Goal: Task Accomplishment & Management: Manage account settings

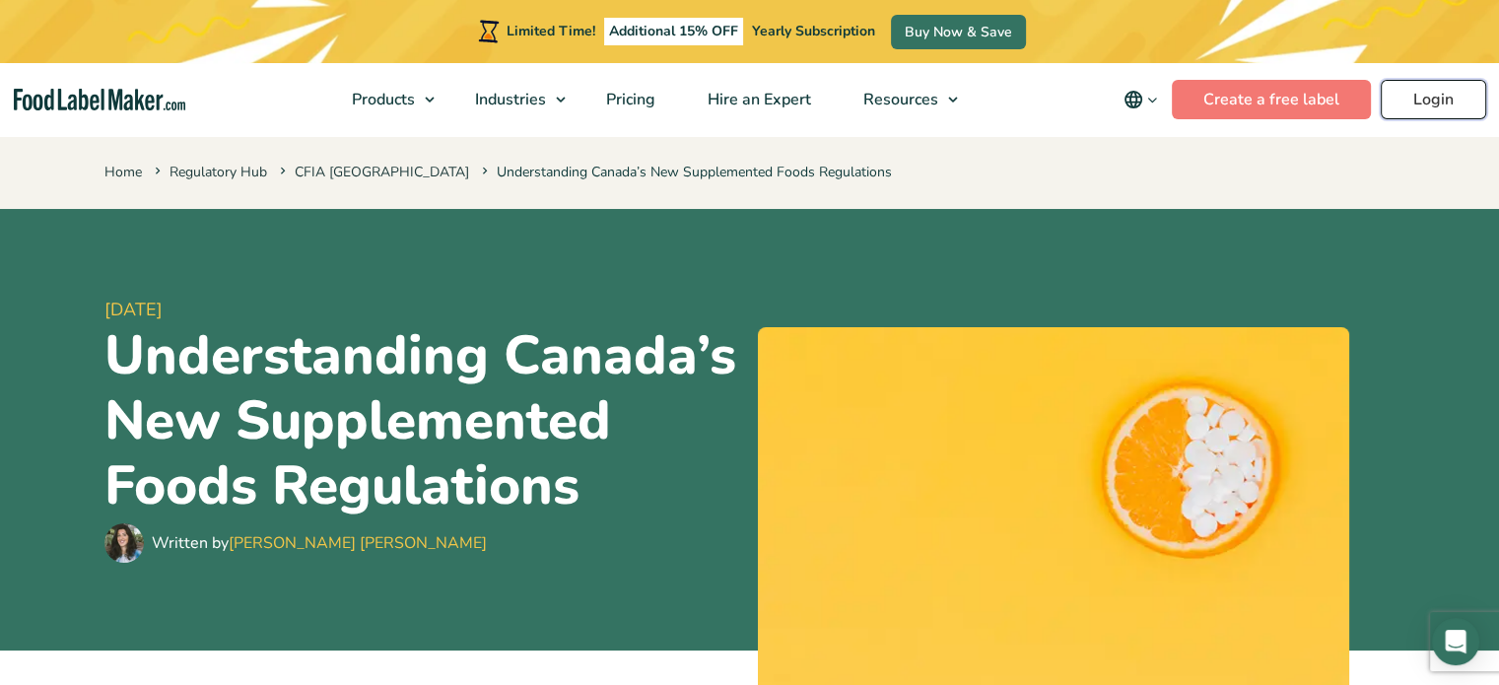
click at [1450, 112] on link "Login" at bounding box center [1433, 99] width 105 height 39
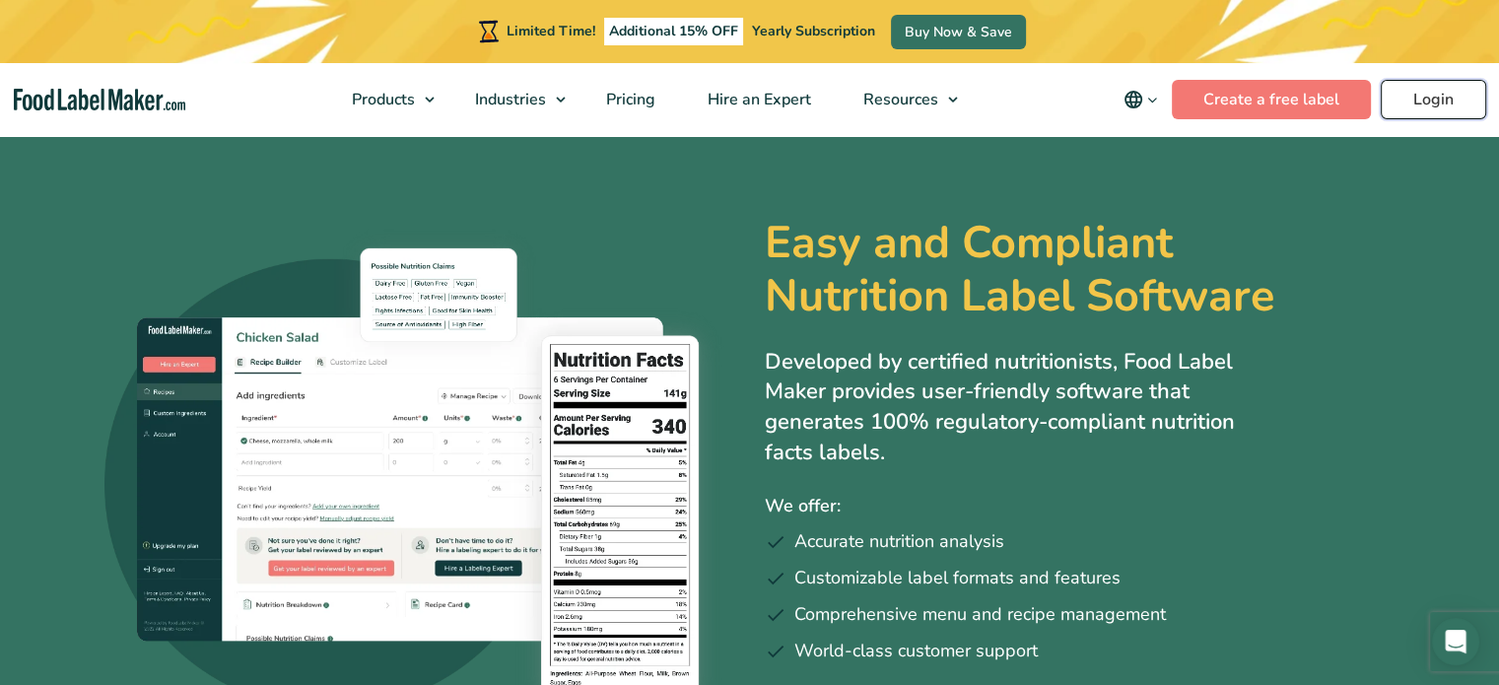
click at [1435, 114] on link "Login" at bounding box center [1433, 99] width 105 height 39
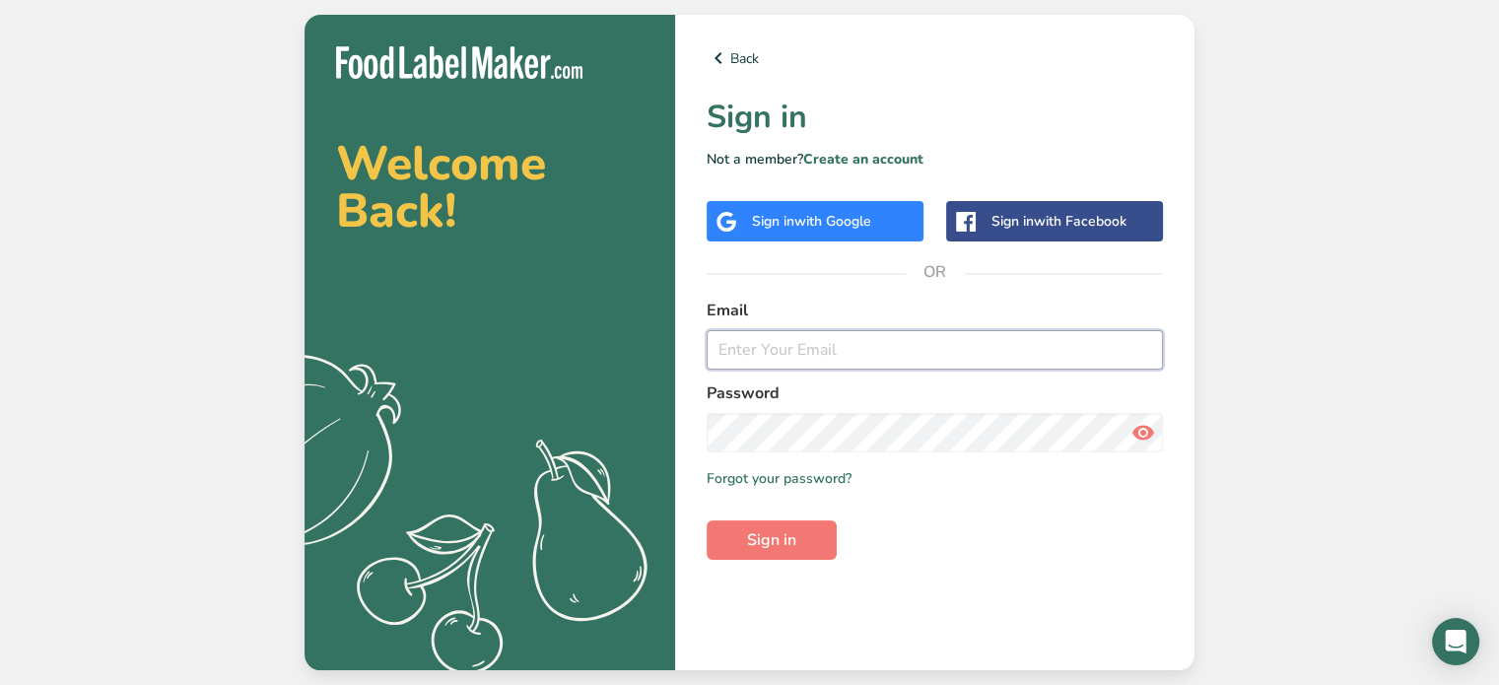
click at [828, 357] on input "email" at bounding box center [935, 349] width 456 height 39
type input "[PERSON_NAME][EMAIL_ADDRESS][DOMAIN_NAME]"
drag, startPoint x: 731, startPoint y: 563, endPoint x: 753, endPoint y: 549, distance: 25.7
click at [753, 549] on div "Back Sign in Not a member? Create an account Sign in with Google Sign in with F…" at bounding box center [934, 342] width 519 height 655
click at [753, 549] on span "Sign in" at bounding box center [771, 540] width 49 height 24
